Goal: Information Seeking & Learning: Learn about a topic

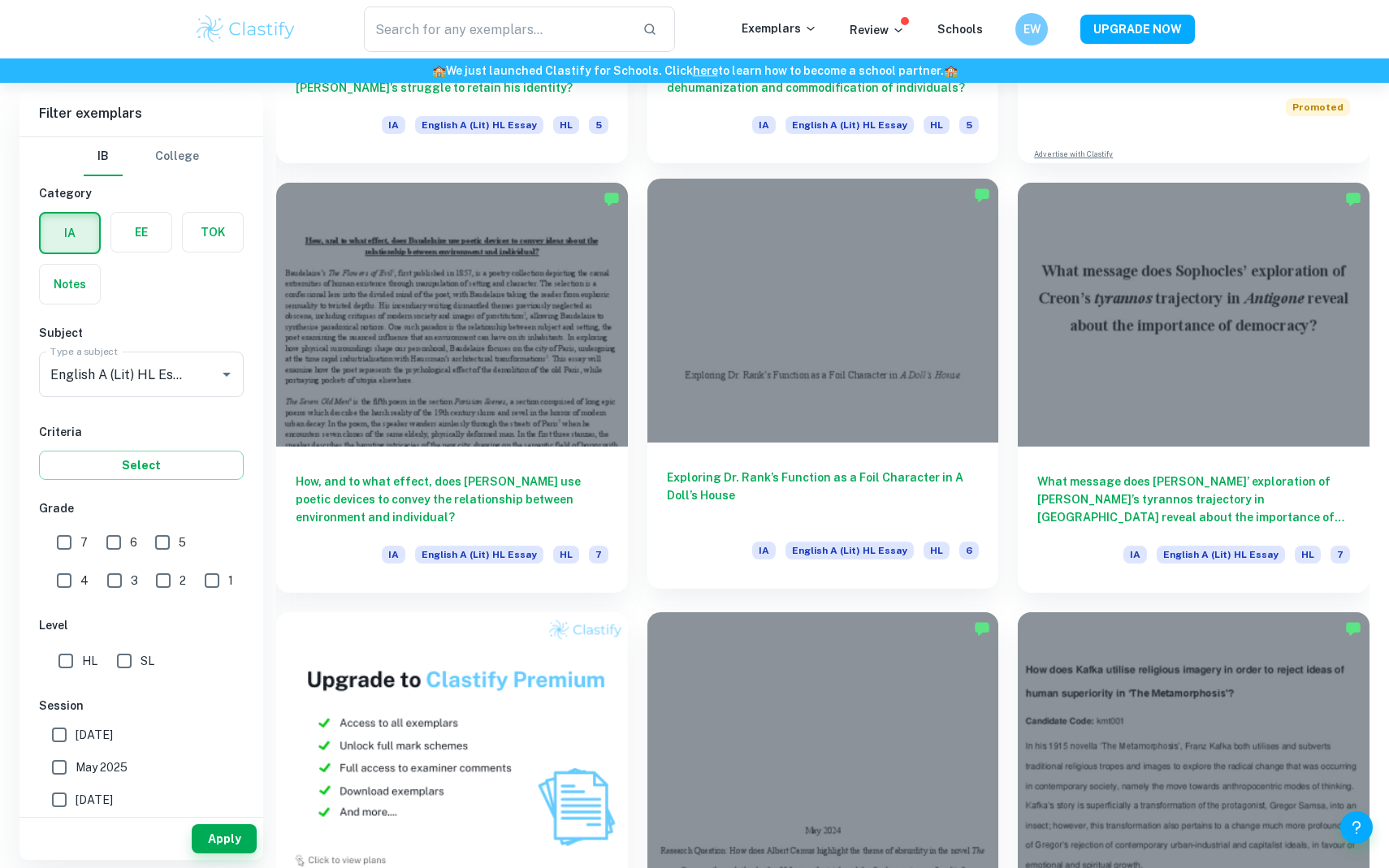
scroll to position [869, 0]
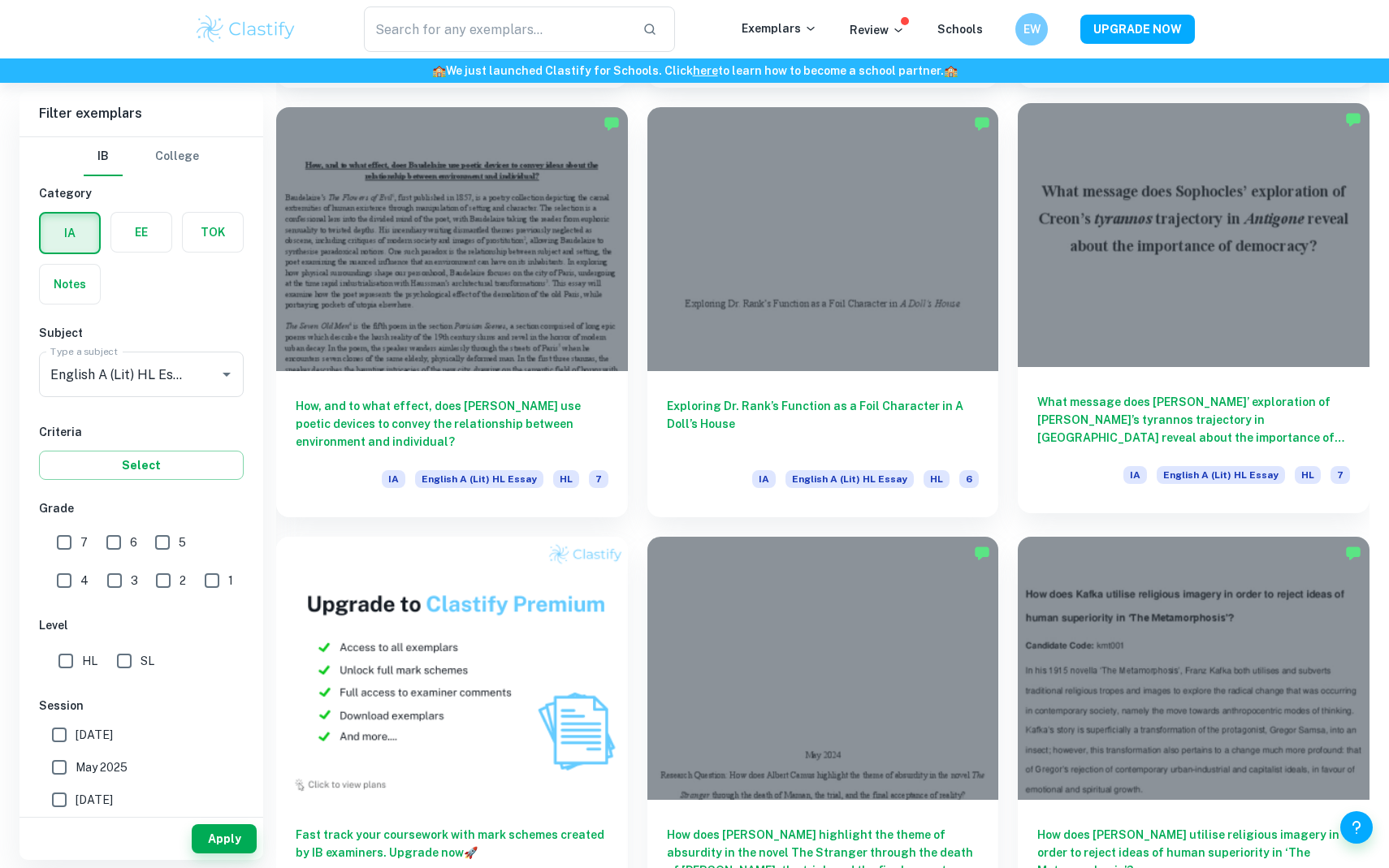
click at [1223, 278] on div at bounding box center [1192, 235] width 351 height 263
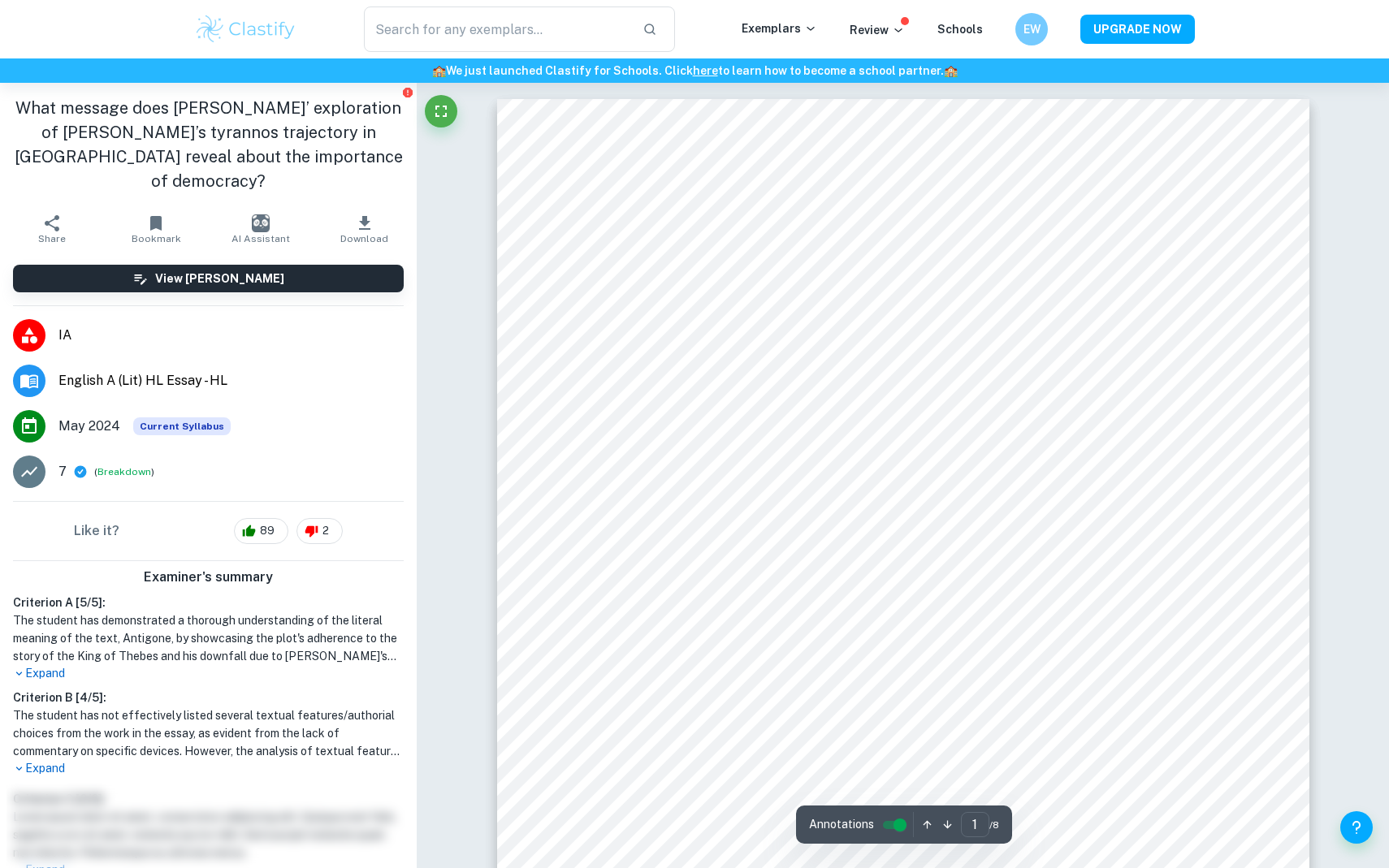
scroll to position [495, 0]
type input "1"
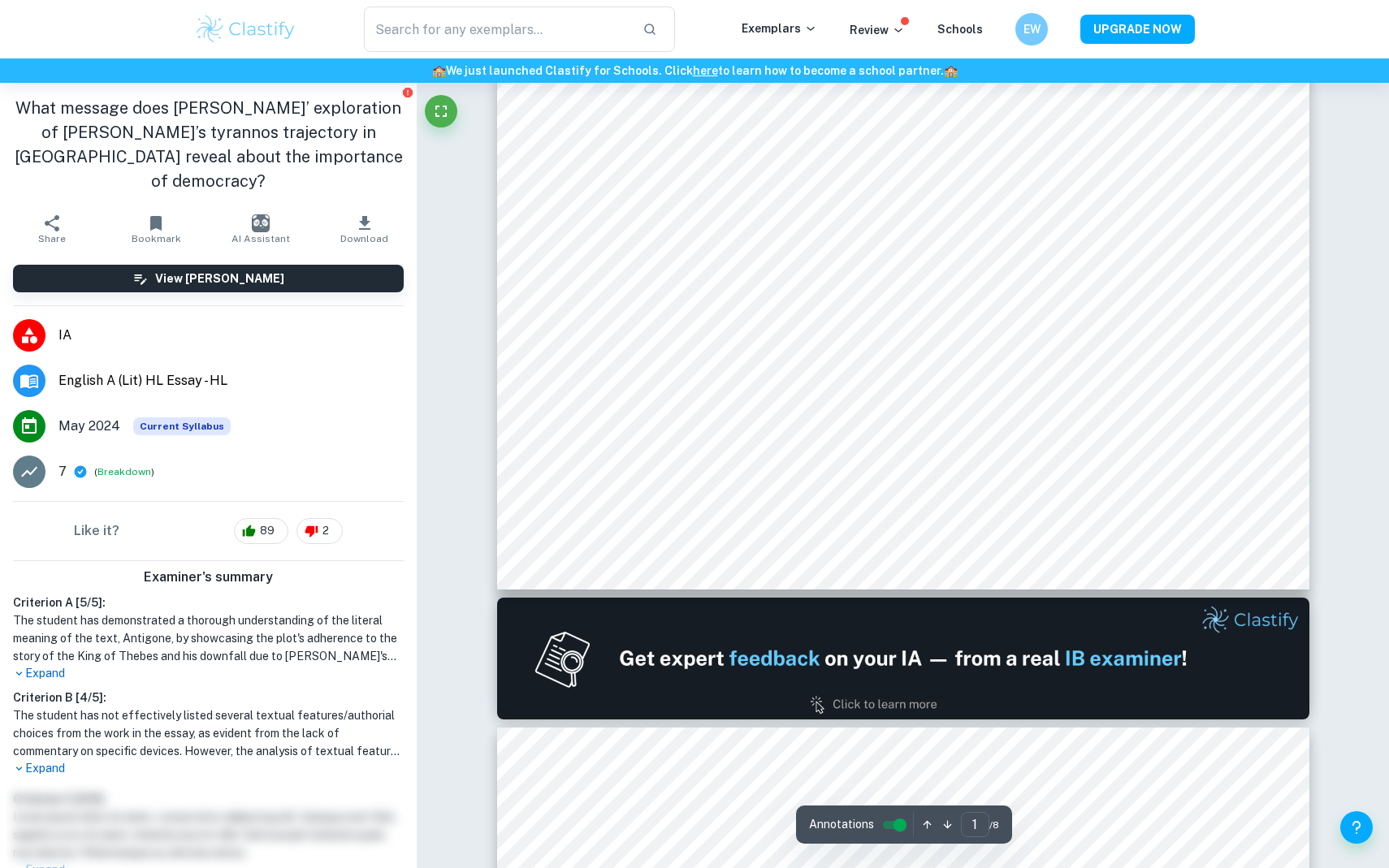
scroll to position [0, 0]
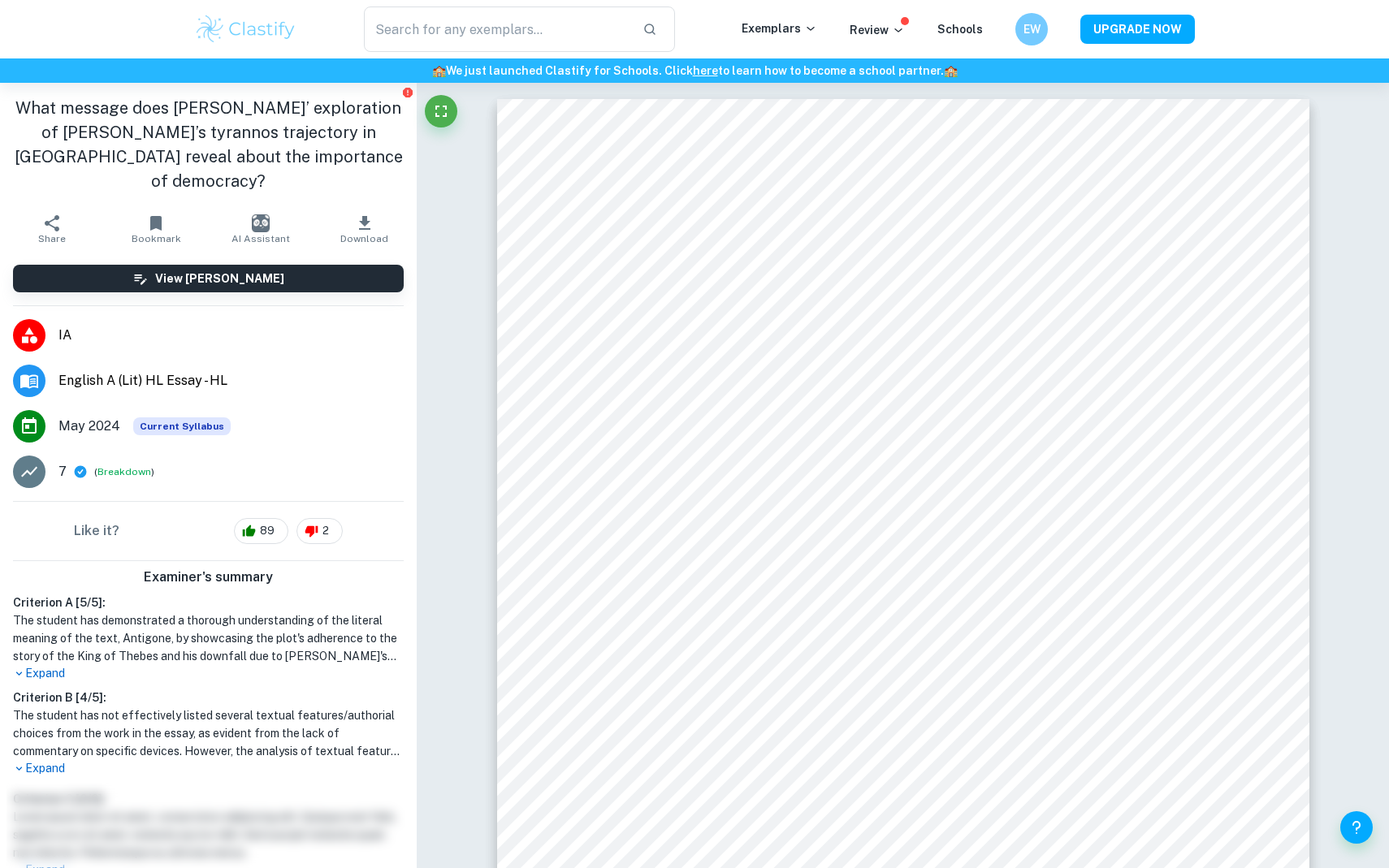
scroll to position [869, 0]
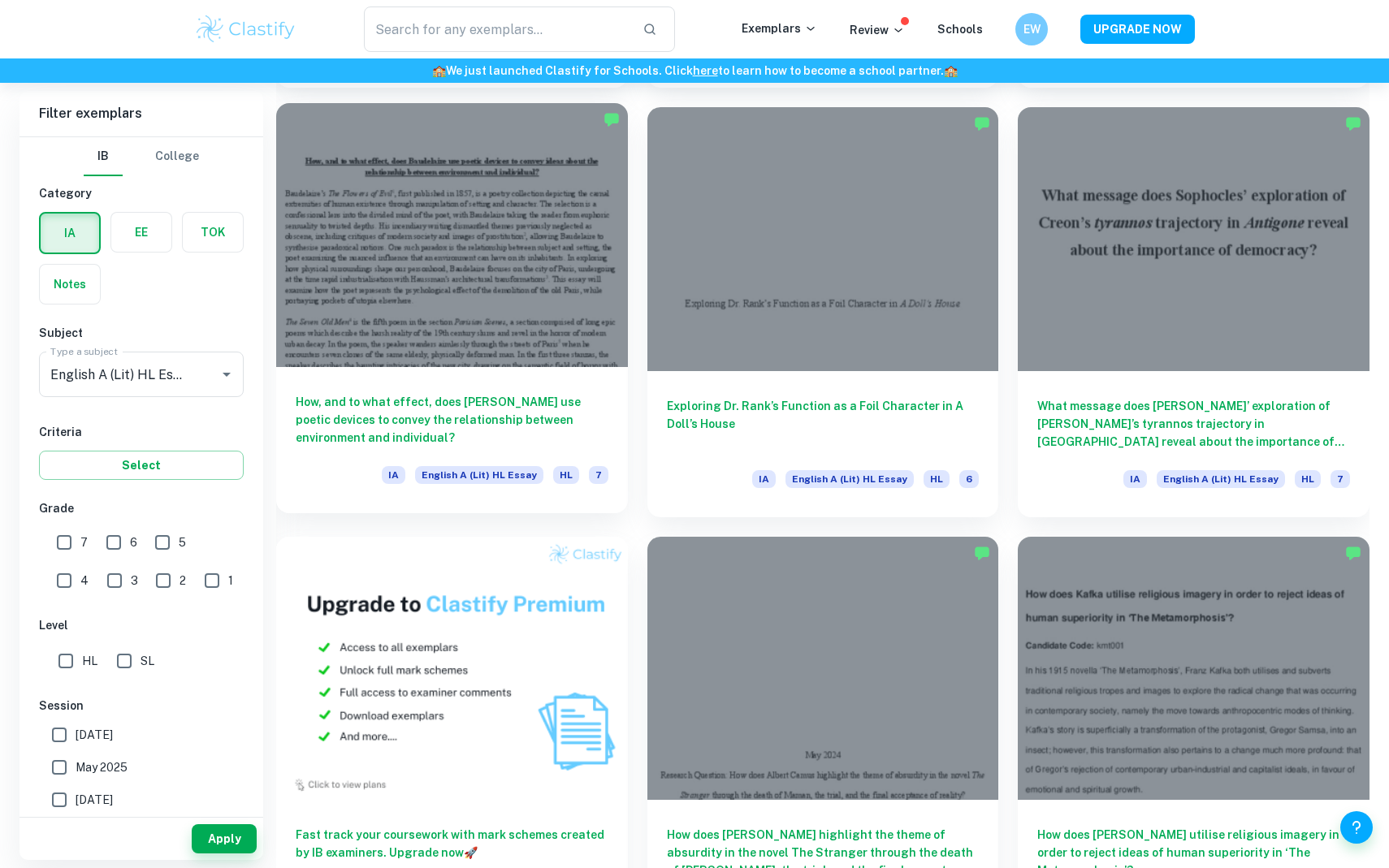
click at [536, 221] on div at bounding box center [452, 235] width 351 height 263
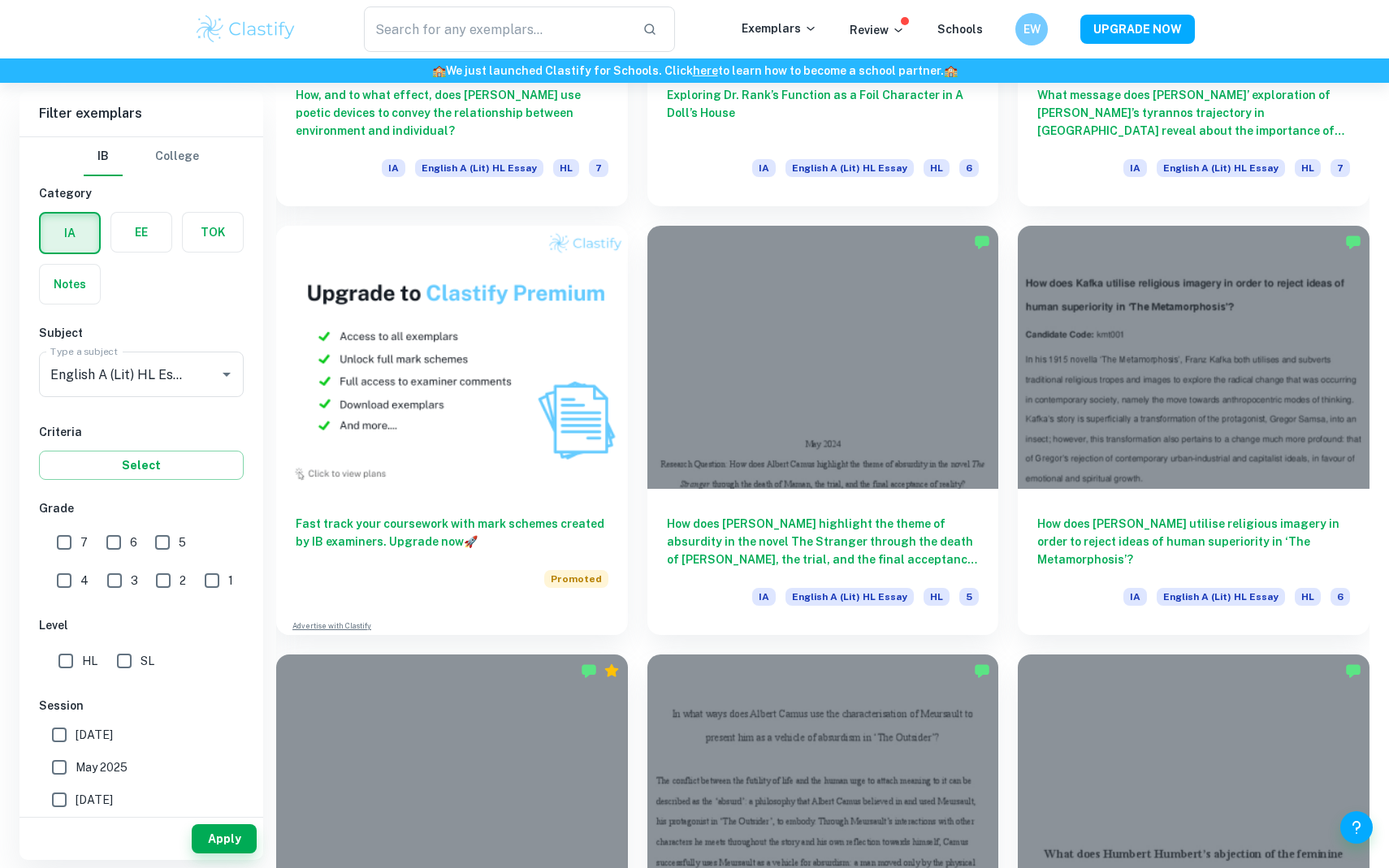
scroll to position [1541, 0]
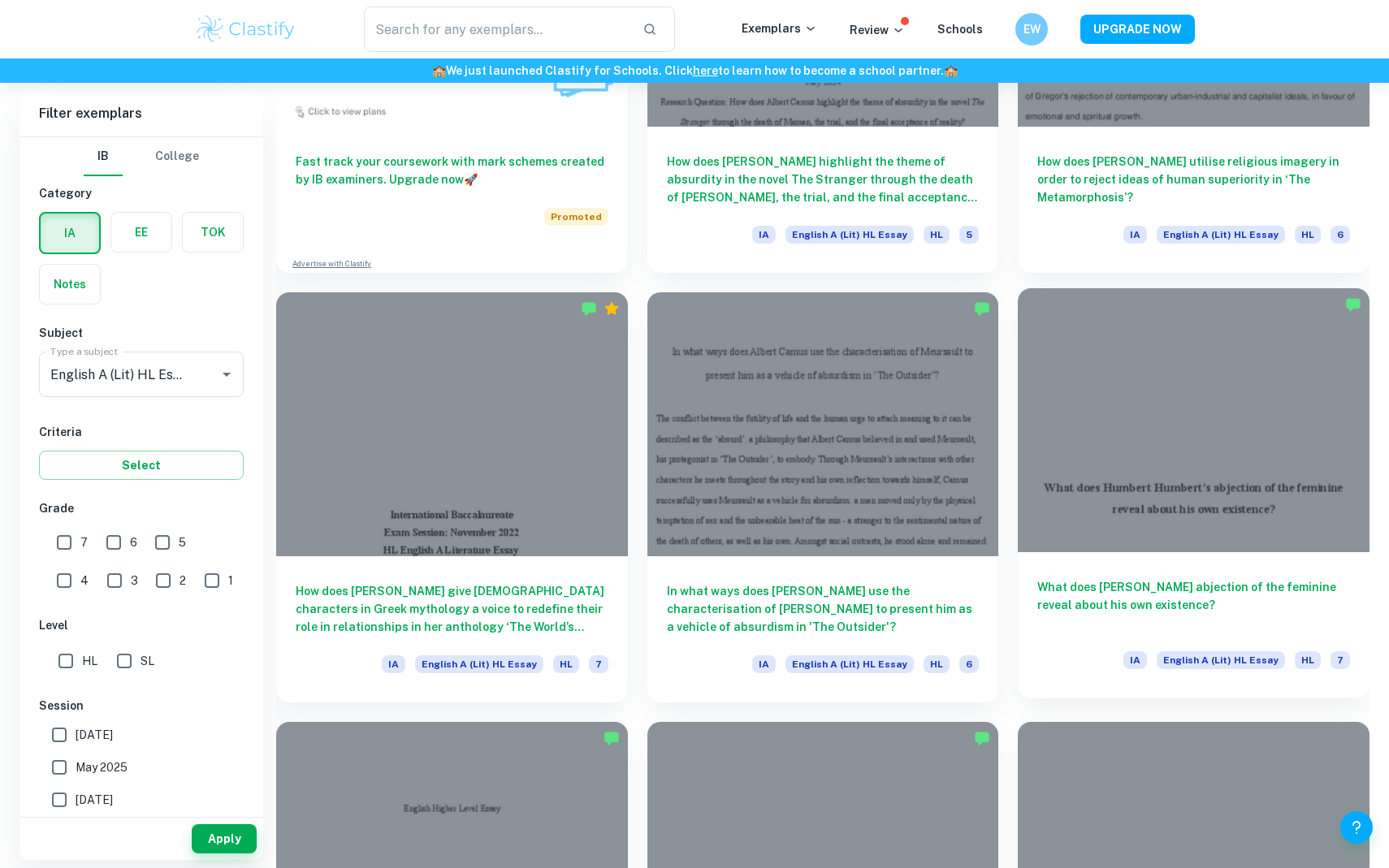
click at [1113, 399] on div at bounding box center [1192, 419] width 351 height 263
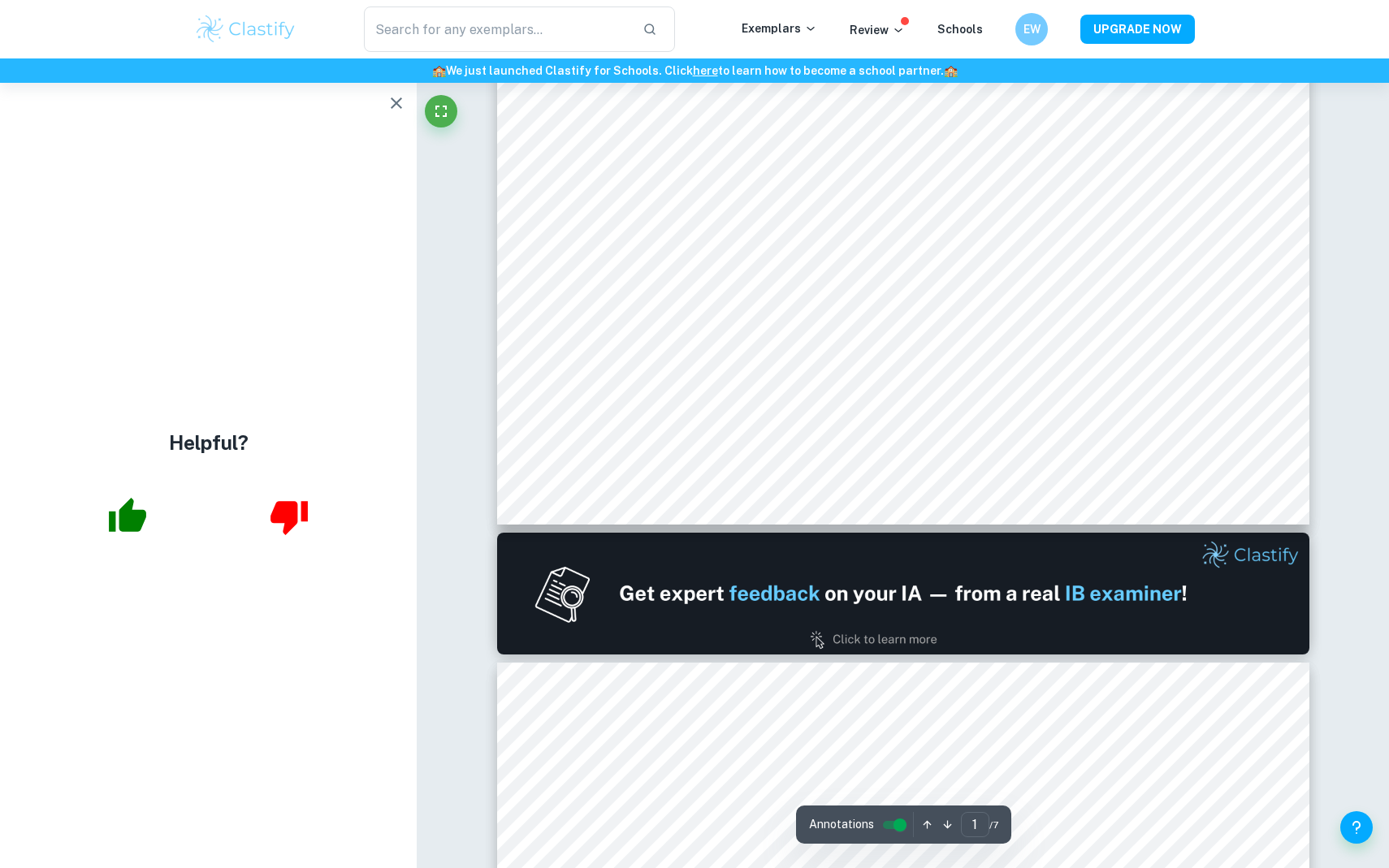
type input "2"
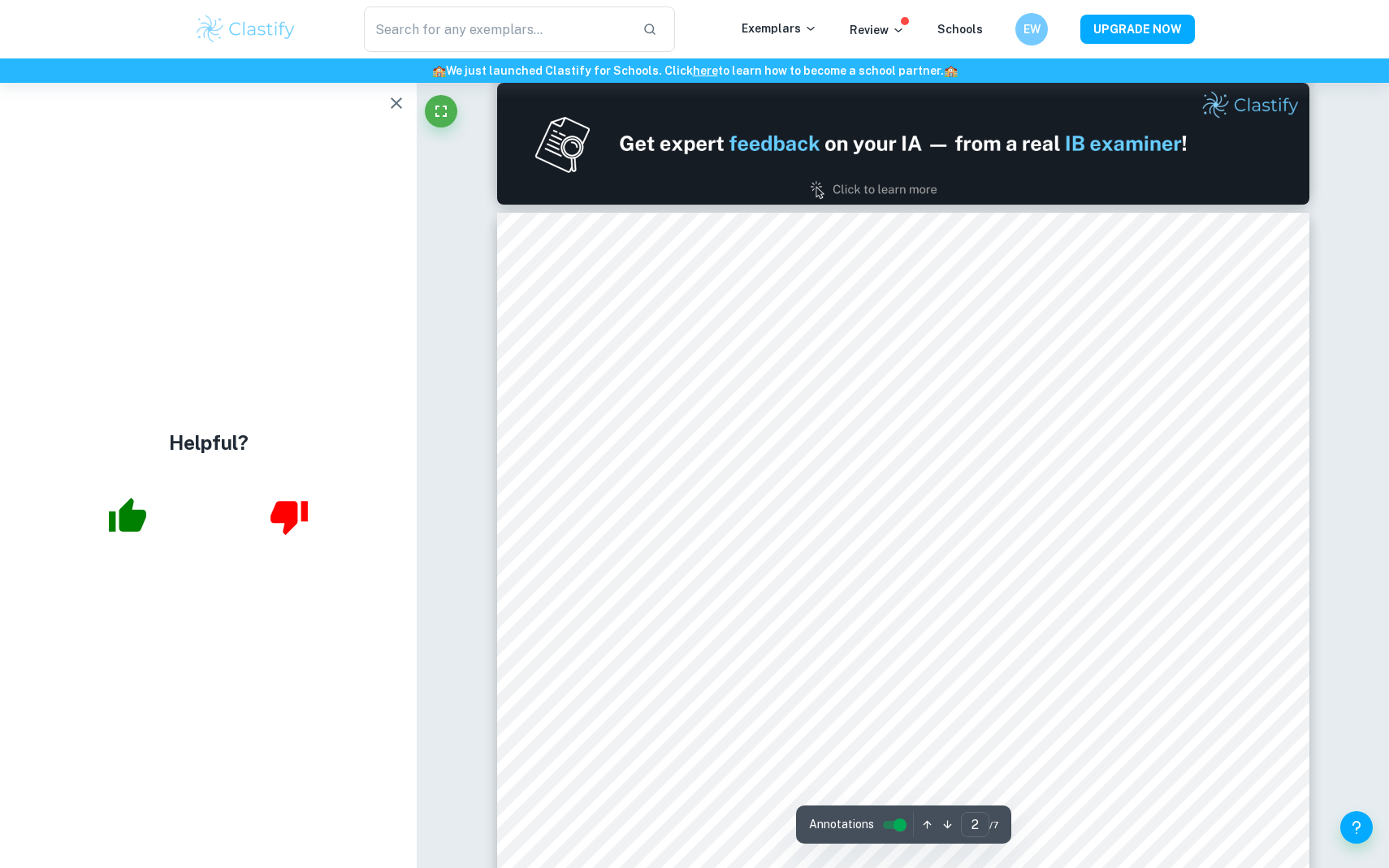
scroll to position [1213, 0]
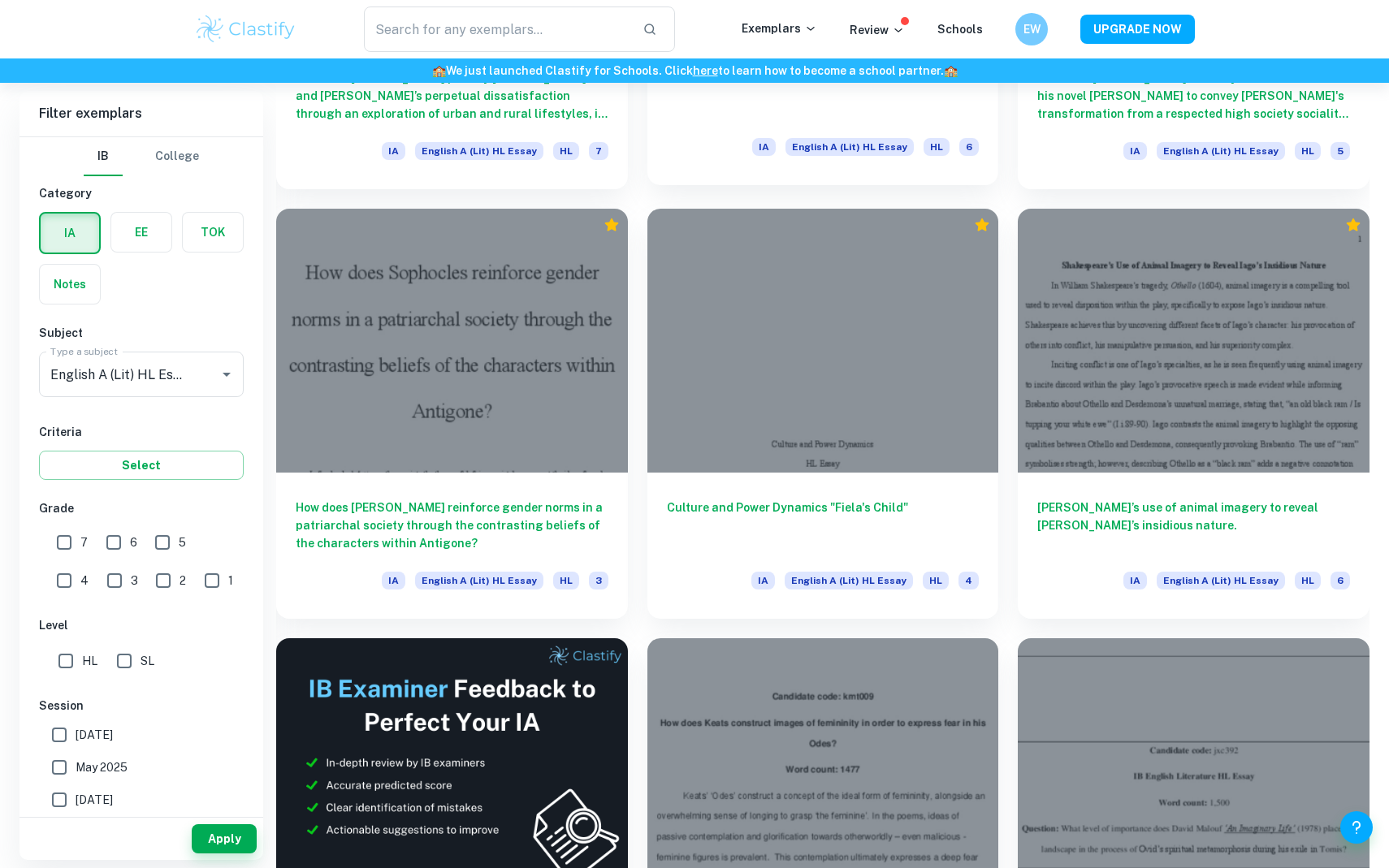
scroll to position [2150, 0]
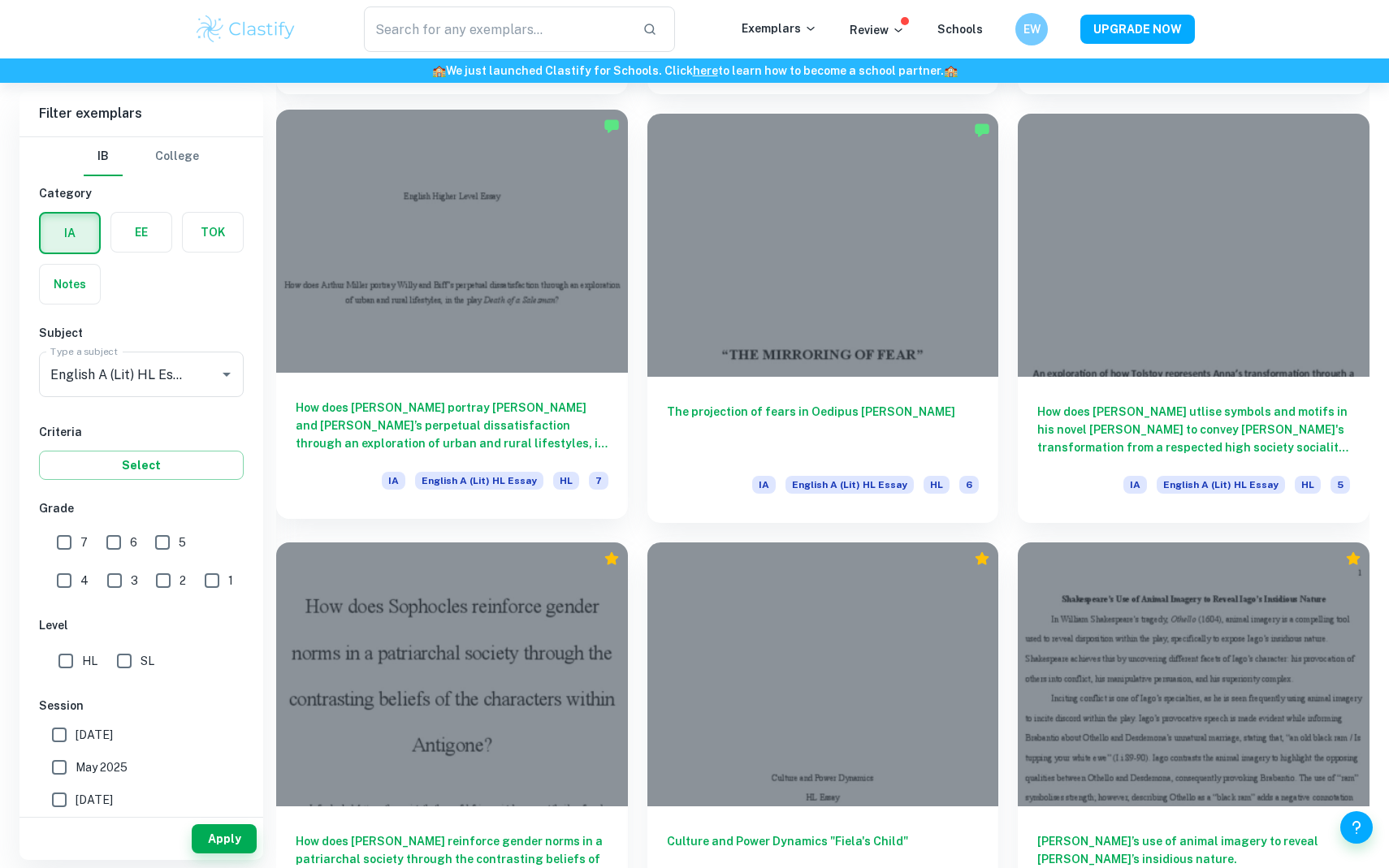
click at [511, 276] on div at bounding box center [452, 241] width 351 height 263
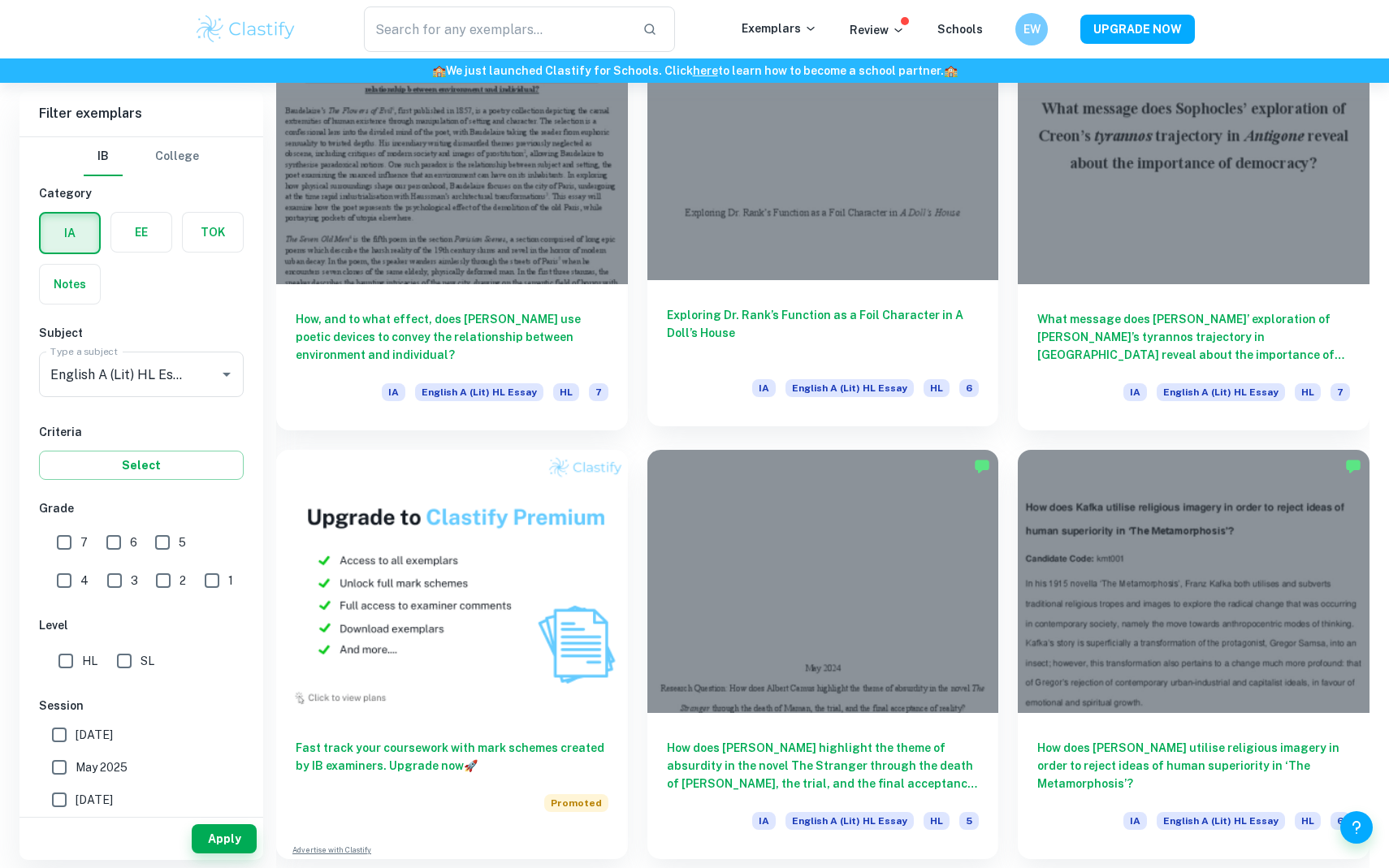
scroll to position [926, 0]
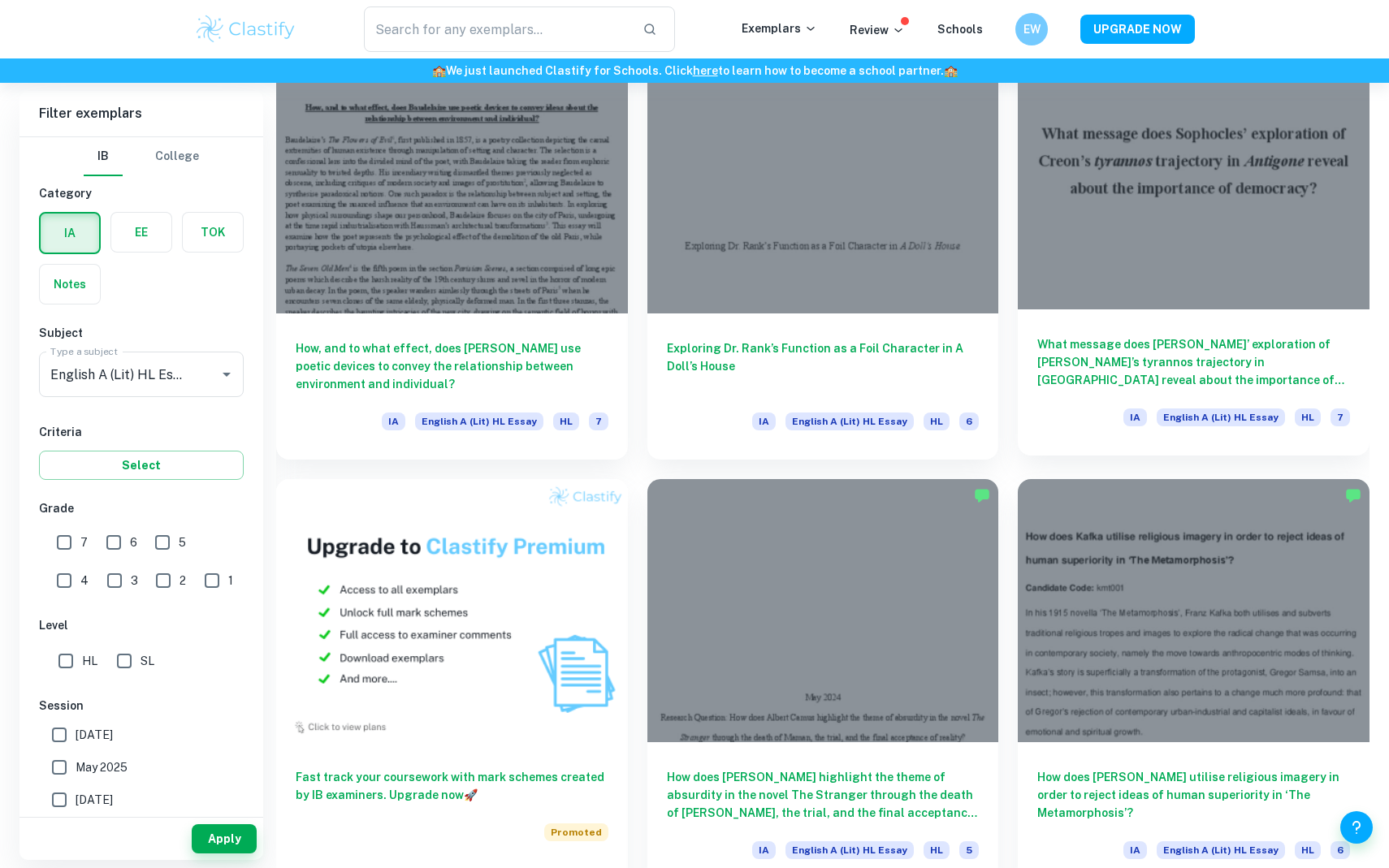
click at [1220, 237] on div at bounding box center [1192, 177] width 351 height 263
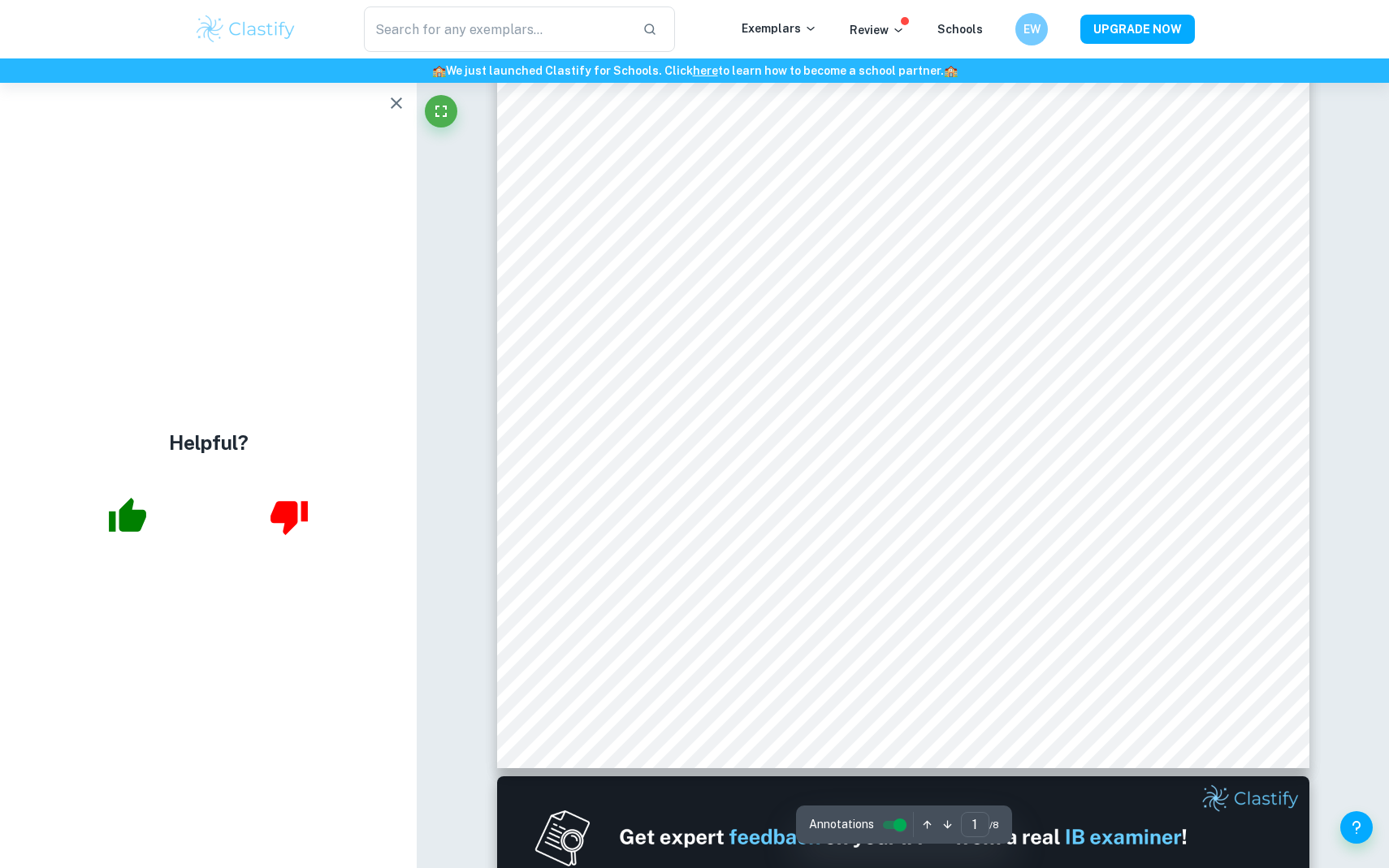
type input "2"
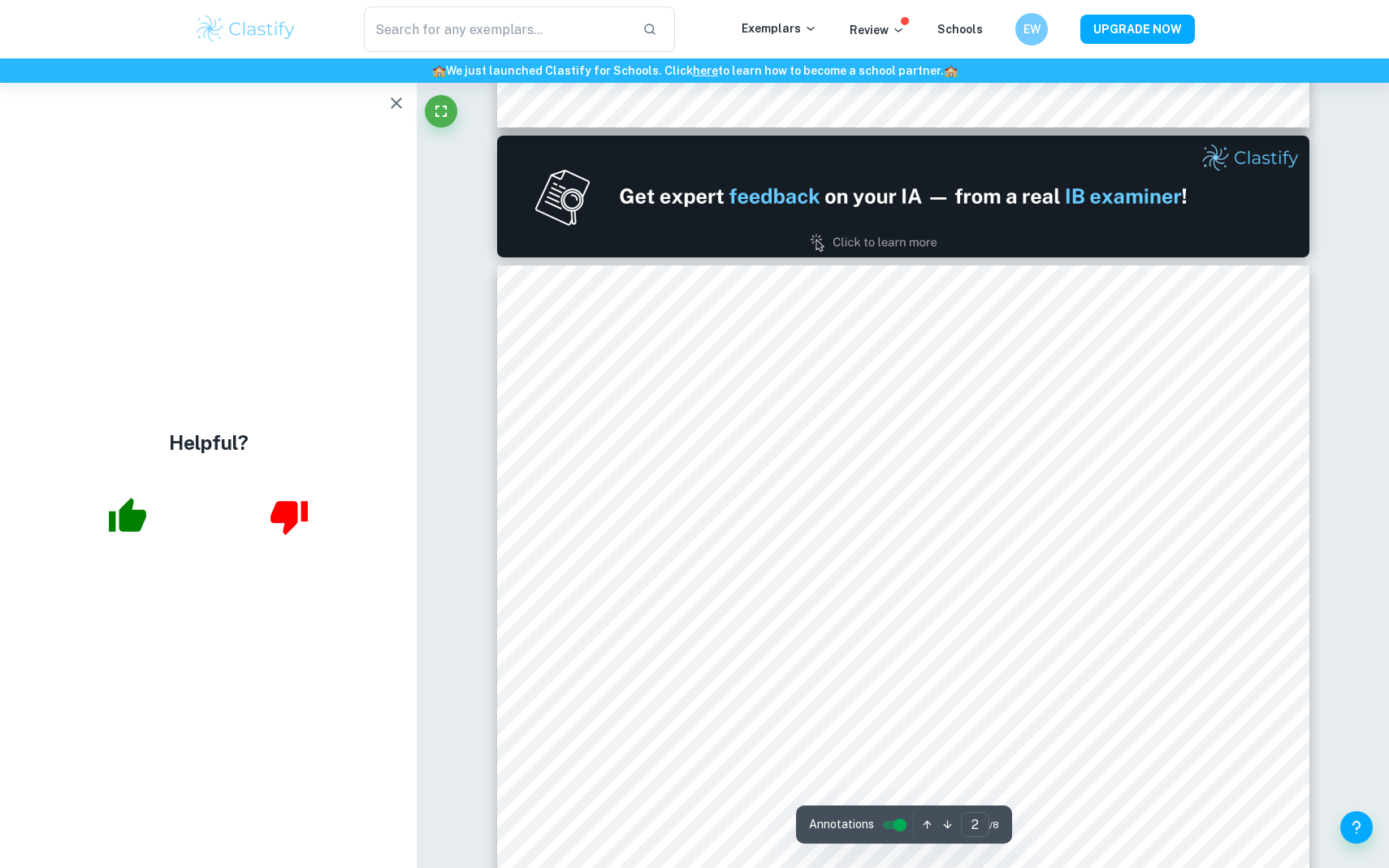
scroll to position [1096, 0]
